Goal: Information Seeking & Learning: Check status

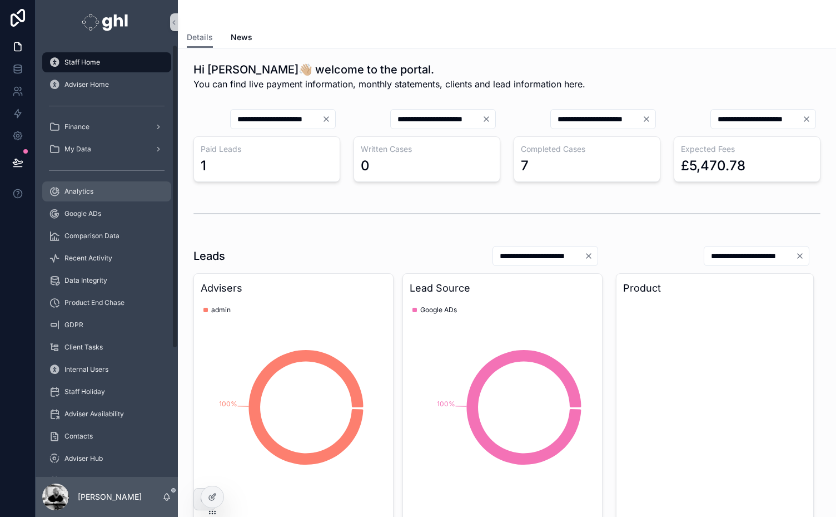
click at [65, 197] on div "Analytics" at bounding box center [107, 191] width 116 height 18
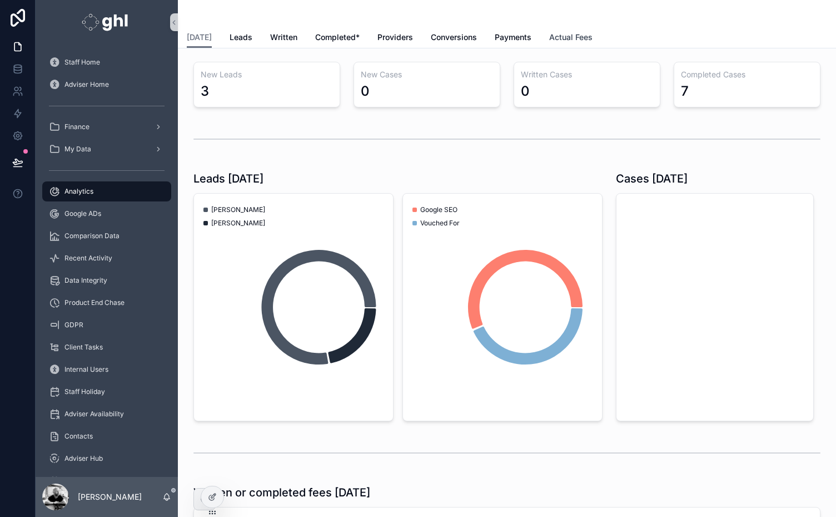
click at [560, 34] on span "Actual Fees" at bounding box center [570, 37] width 43 height 11
